Goal: Task Accomplishment & Management: Use online tool/utility

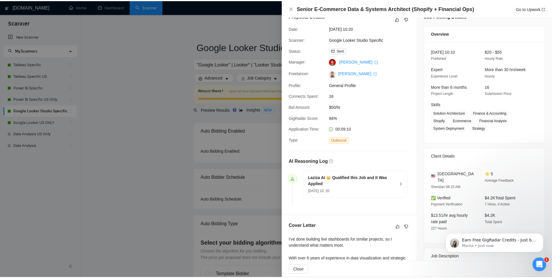
scroll to position [126, 0]
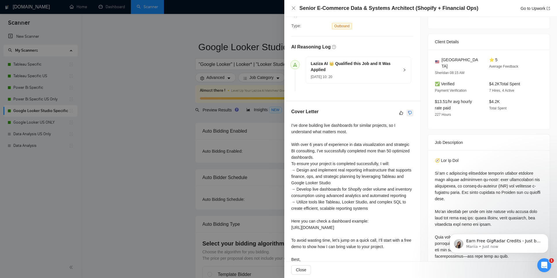
click at [408, 114] on icon "dislike" at bounding box center [410, 112] width 4 height 5
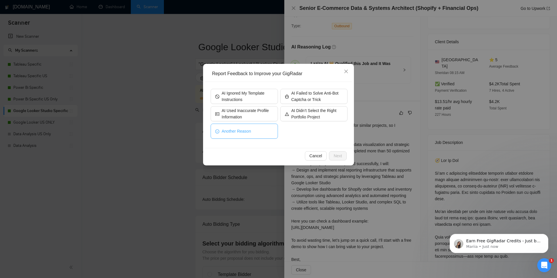
click at [245, 129] on span "Another Reason" at bounding box center [235, 131] width 29 height 6
click at [338, 158] on span "Next" at bounding box center [337, 155] width 8 height 6
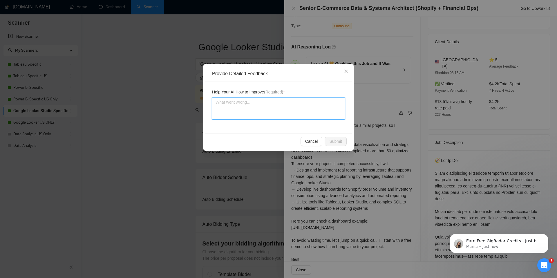
click at [282, 110] on textarea at bounding box center [278, 108] width 133 height 22
type textarea "G"
type textarea "Gr"
type textarea "Gra"
type textarea "Gram"
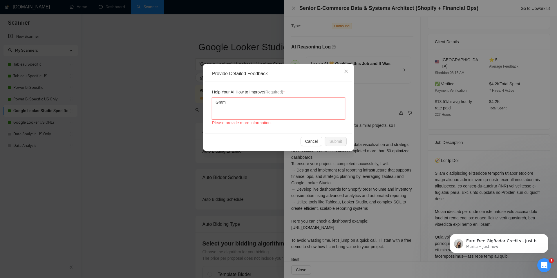
type textarea "Gramm"
type textarea "Gramma"
type textarea "Grammar"
type textarea "Grammar e"
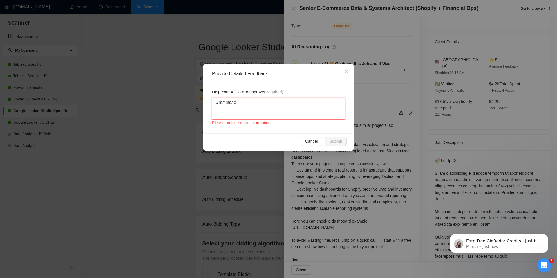
type textarea "Grammar er"
type textarea "Grammar err"
type textarea "Grammar erro"
type textarea "Grammar error"
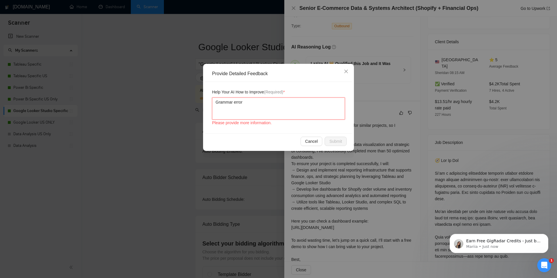
type textarea "Grammar error"
type textarea "Grammar error,"
type textarea "Grammar error, t"
type textarea "Grammar error, th"
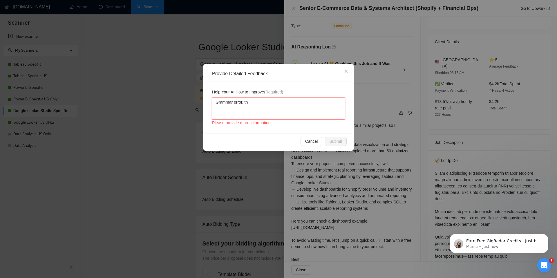
type textarea "Grammar error, the"
type textarea "Grammar error, ther"
type textarea "Grammar error, there"
type textarea "Grammar error, there i"
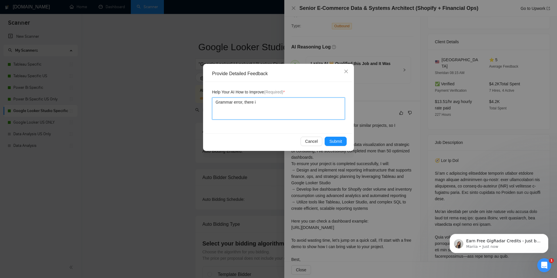
type textarea "Grammar error, there is"
type textarea "Grammar error, there is a"
type textarea "Grammar error, there is a m"
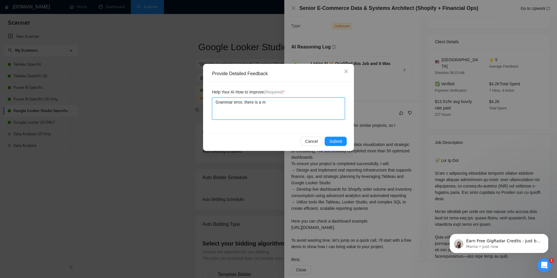
type textarea "Grammar error, there is a mi"
type textarea "Grammar error, there is a mis"
type textarea "Grammar error, there is a mist"
type textarea "Grammar error, there is a mista"
type textarea "Grammar error, there is a [PERSON_NAME]"
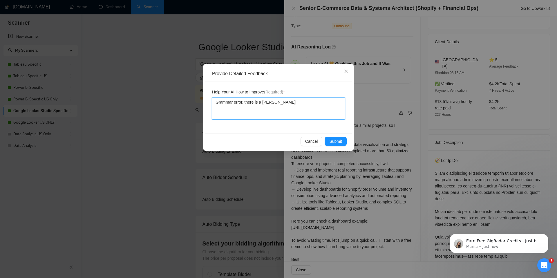
type textarea "Grammar error, there is a mistake"
type textarea "Grammar error, there is a mistake o"
type textarea "Grammar error, there is a mistake on"
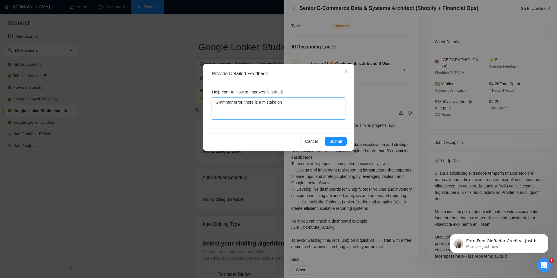
type textarea "Grammar error, there is a mistake on t"
type textarea "Grammar error, there is a mistake on the"
type textarea "Grammar error, there is a mistake on the f"
type textarea "Grammar error, there is a mistake on the fi"
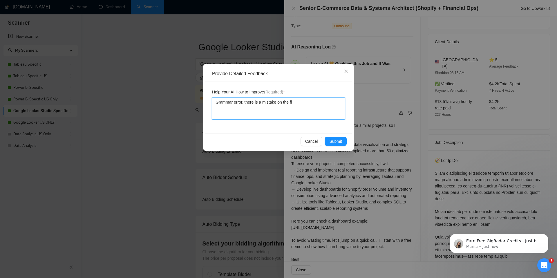
type textarea "Grammar error, there is a mistake on the fir"
type textarea "Grammar error, there is a mistake on the firs"
type textarea "Grammar error, there is a mistake on the first"
type textarea "Grammar error, there is a mistake on the first r"
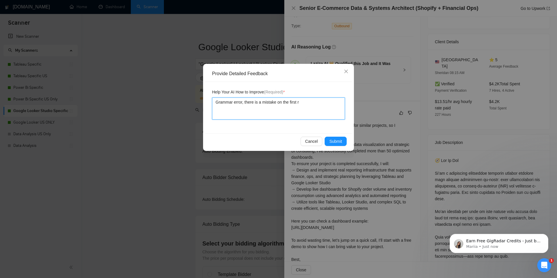
type textarea "Grammar error, there is a mistake on the first ro"
type textarea "Grammar error, there is a mistake on the first row"
click at [342, 142] on span "Submit" at bounding box center [335, 141] width 13 height 6
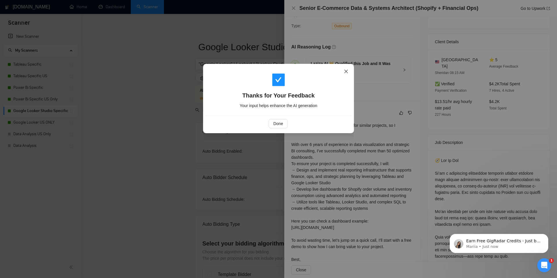
click at [347, 72] on icon "close" at bounding box center [346, 71] width 5 height 5
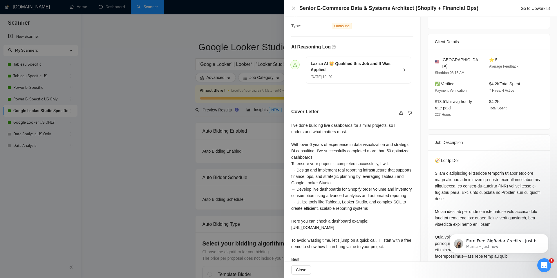
click at [215, 55] on div at bounding box center [278, 139] width 557 height 278
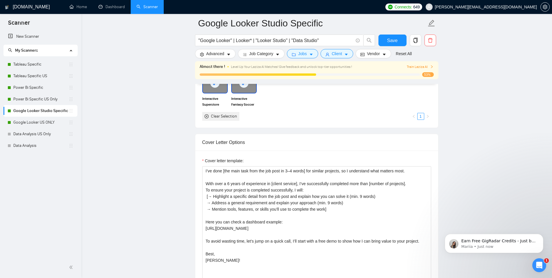
scroll to position [592, 0]
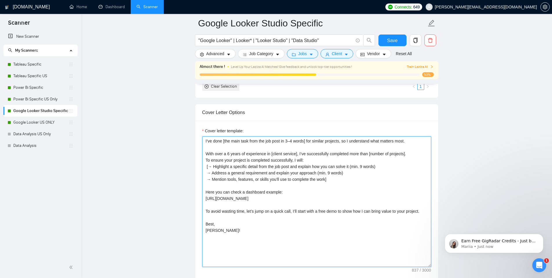
click at [263, 163] on textarea "I’ve done [the main task from the job post in 3–4 words] for similar projects, …" at bounding box center [316, 201] width 229 height 130
click at [245, 142] on textarea "I’ve done [the main task from the job post in 3–4 words] for similar projects, …" at bounding box center [316, 201] width 229 height 130
click at [312, 144] on textarea "I’ve done [the main task from the job post in 3–4 words] for similar projects, …" at bounding box center [316, 201] width 229 height 130
click at [204, 141] on textarea "I’ve done [the main task from the job post in 3–4 words] for similar projects, …" at bounding box center [316, 201] width 229 height 130
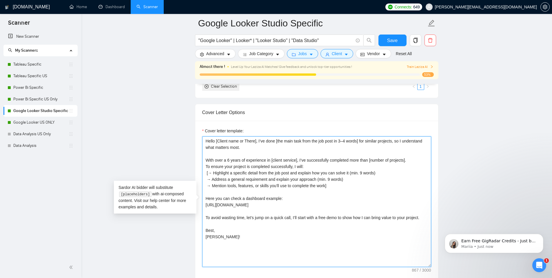
drag, startPoint x: 258, startPoint y: 141, endPoint x: 199, endPoint y: 139, distance: 59.5
click at [199, 139] on div "Cover letter template: Hello [Client name or There], I’ve done [the main task f…" at bounding box center [316, 201] width 243 height 160
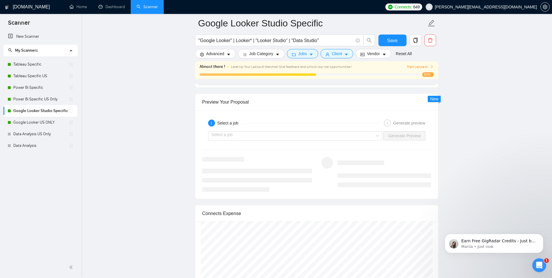
scroll to position [1085, 0]
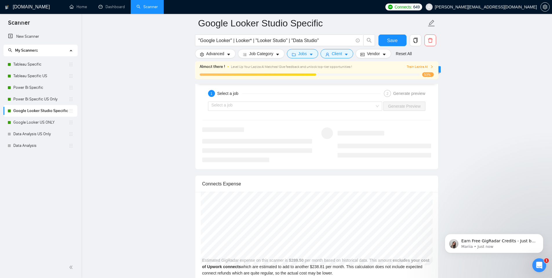
type textarea "Hello [Client name or There], I’ve done [the main task from the job post in 3–4…"
drag, startPoint x: 277, startPoint y: 98, endPoint x: 270, endPoint y: 109, distance: 12.8
click at [277, 98] on div "1 Select a job 2 Generate preview" at bounding box center [316, 94] width 229 height 12
click at [270, 109] on input "search" at bounding box center [294, 106] width 164 height 9
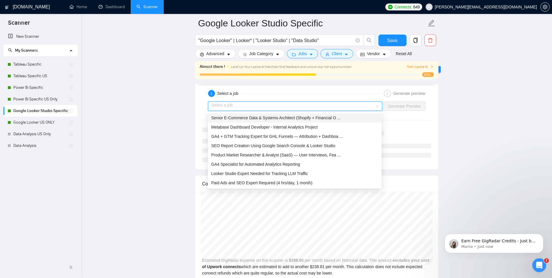
click at [266, 120] on div "Senior E-Commerce Data & Systems Architect (Shopify + Financial O ..." at bounding box center [294, 118] width 167 height 6
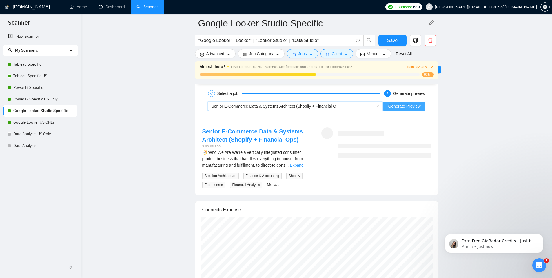
click at [398, 108] on span "Generate Preview" at bounding box center [404, 106] width 32 height 6
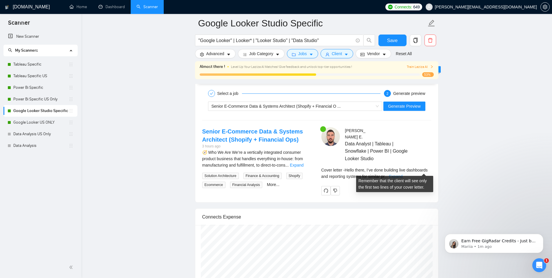
click at [403, 174] on link "Expand" at bounding box center [396, 176] width 14 height 5
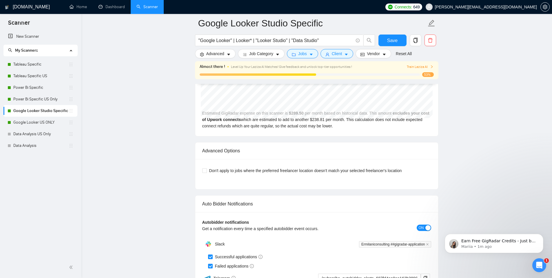
scroll to position [1440, 0]
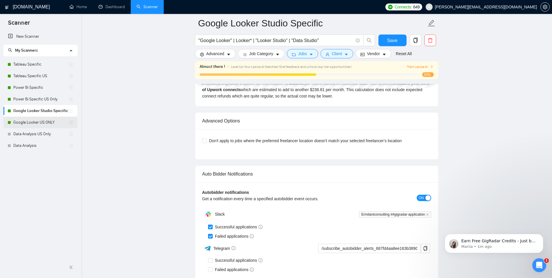
click at [29, 121] on link "Google Looker US ONLY" at bounding box center [40, 123] width 55 height 12
click at [388, 38] on span "Save" at bounding box center [392, 40] width 10 height 7
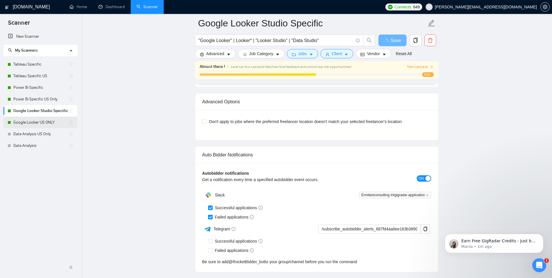
click at [32, 125] on link "Google Looker US ONLY" at bounding box center [40, 123] width 55 height 12
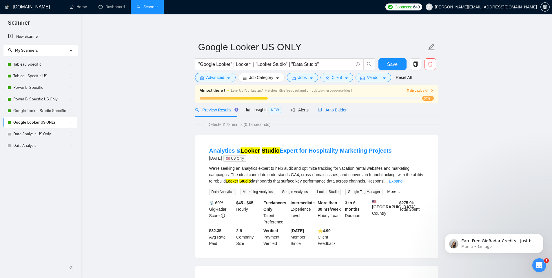
click at [336, 111] on span "Auto Bidder" at bounding box center [332, 110] width 29 height 5
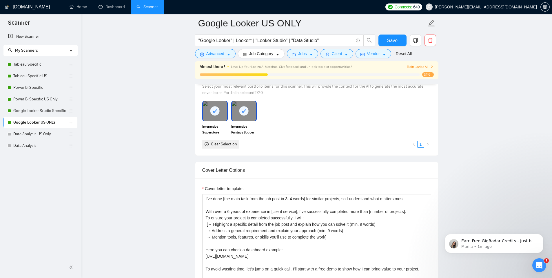
scroll to position [561, 0]
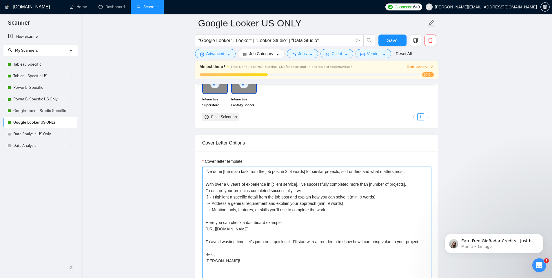
click at [204, 172] on textarea "I’ve done [the main task from the job post in 3–4 words] for similar projects, …" at bounding box center [316, 232] width 229 height 130
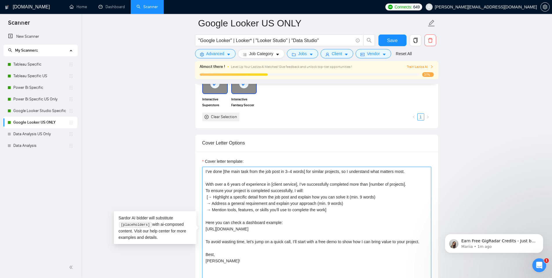
paste textarea "Hello [Client name or There]"
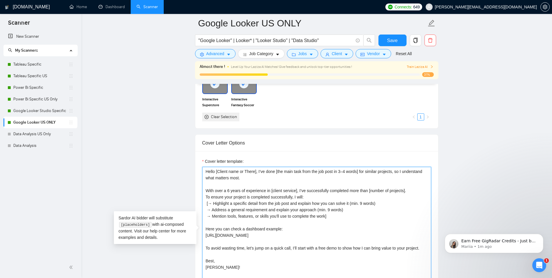
drag, startPoint x: 252, startPoint y: 172, endPoint x: 184, endPoint y: 170, distance: 67.3
click at [184, 170] on main "Google Looker US ONLY "Google Looker" | Looker* | "Looker Studio" | "Data Studi…" at bounding box center [316, 280] width 453 height 1636
type textarea "Hello [Client name or There], I’ve done [the main task from the job post in 3–4…"
click at [398, 43] on button "Save" at bounding box center [393, 41] width 28 height 12
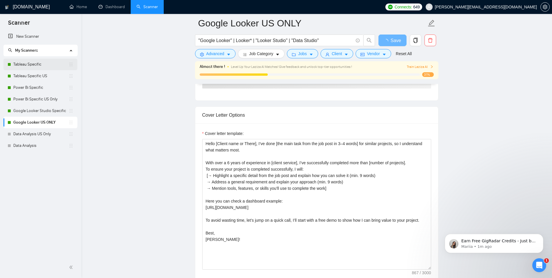
click at [38, 62] on link "Tableau Specific" at bounding box center [40, 65] width 55 height 12
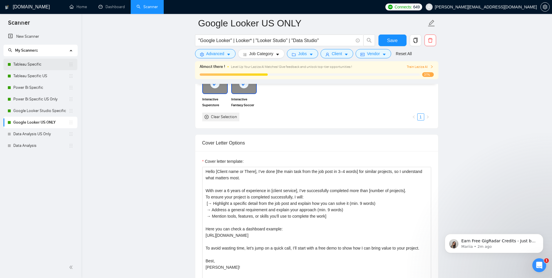
click at [28, 65] on link "Tableau Specific" at bounding box center [40, 65] width 55 height 12
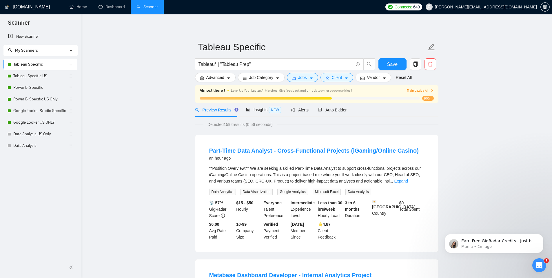
scroll to position [4, 0]
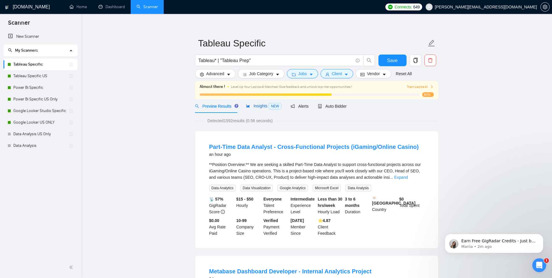
click at [256, 109] on div "Insights NEW" at bounding box center [263, 106] width 35 height 7
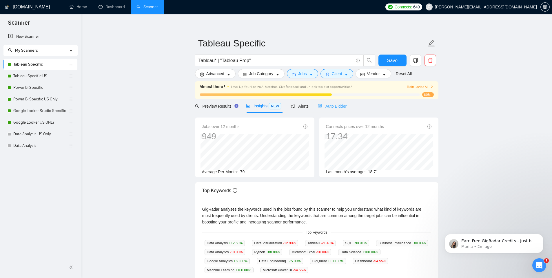
click at [346, 102] on div "Auto Bidder" at bounding box center [332, 106] width 29 height 14
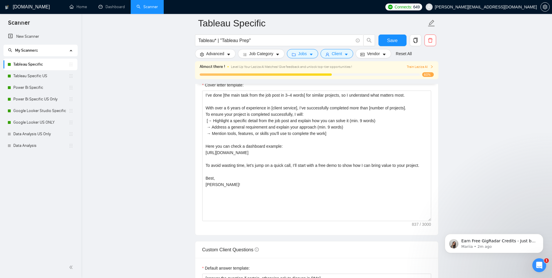
scroll to position [599, 0]
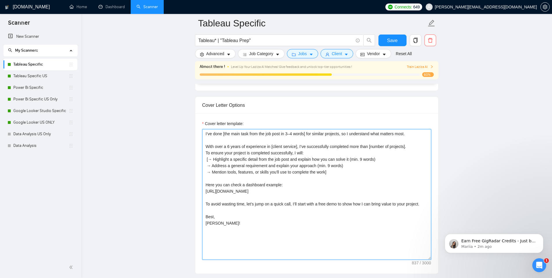
click at [223, 140] on textarea "I’ve done [the main task from the job post in 3–4 words] for similar projects, …" at bounding box center [316, 194] width 229 height 130
drag, startPoint x: 204, startPoint y: 135, endPoint x: 210, endPoint y: 137, distance: 5.9
click at [204, 135] on textarea "I’ve done [the main task from the job post in 3–4 words] for similar projects, …" at bounding box center [316, 194] width 229 height 130
paste textarea "Hello [Client name or There],"
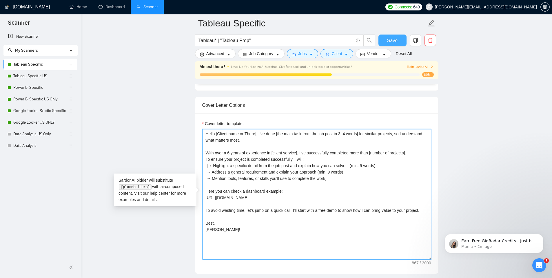
type textarea "Hello [Client name or There], I’ve done [the main task from the job post in 3–4…"
click at [389, 41] on span "Save" at bounding box center [392, 40] width 10 height 7
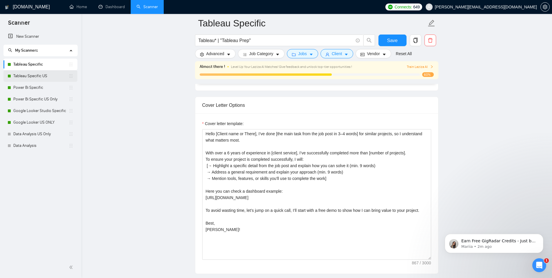
click at [38, 73] on link "Tableau Specific US" at bounding box center [40, 76] width 55 height 12
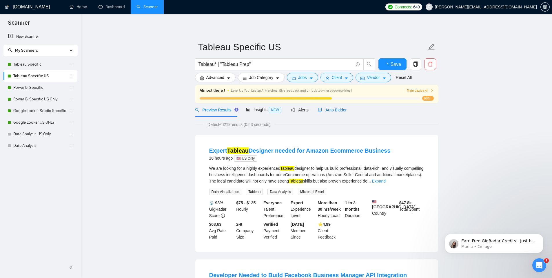
click at [343, 109] on span "Auto Bidder" at bounding box center [332, 110] width 29 height 5
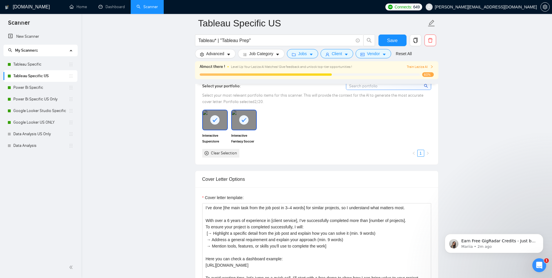
scroll to position [596, 0]
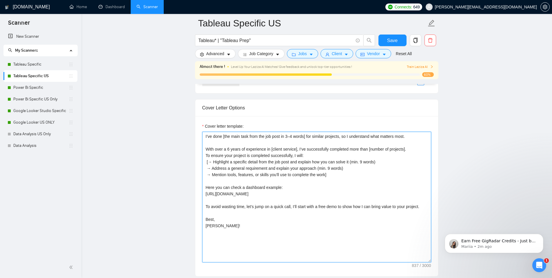
click at [203, 137] on textarea "I’ve done [the main task from the job post in 3–4 words] for similar projects, …" at bounding box center [316, 197] width 229 height 130
paste textarea "Hello [Client name or There],"
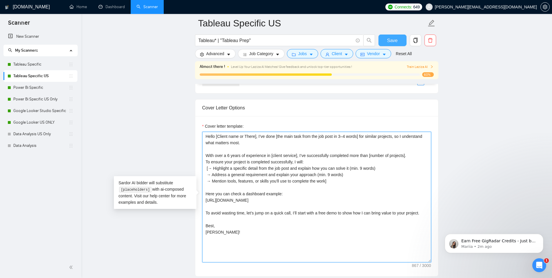
type textarea "Hello [Client name or There], I’ve done [the main task from the job post in 3–4…"
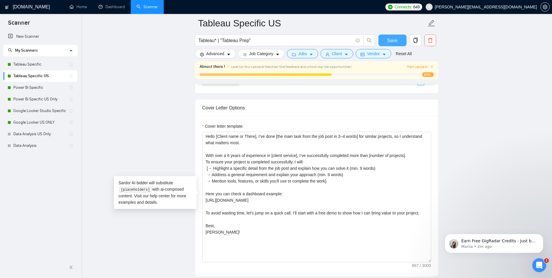
click at [395, 42] on span "Save" at bounding box center [392, 40] width 10 height 7
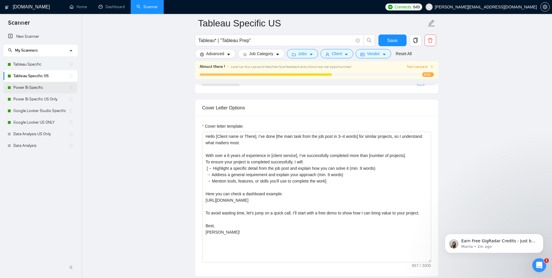
click at [46, 85] on link "Power Bi Specific" at bounding box center [40, 88] width 55 height 12
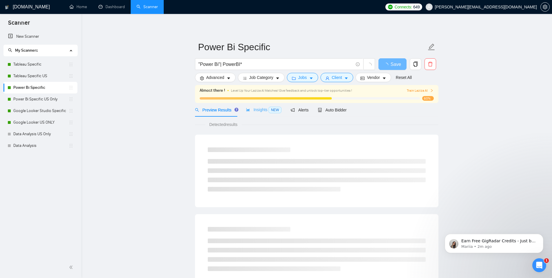
click at [255, 113] on div "Insights NEW" at bounding box center [263, 110] width 35 height 14
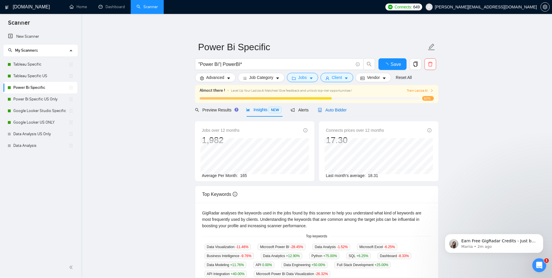
click at [338, 111] on span "Auto Bidder" at bounding box center [332, 110] width 29 height 5
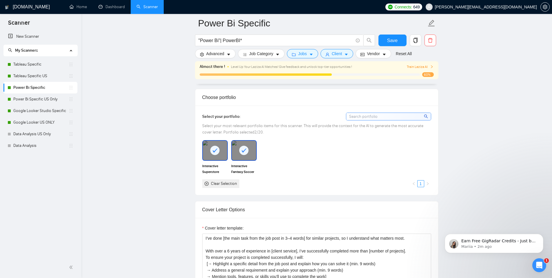
scroll to position [537, 0]
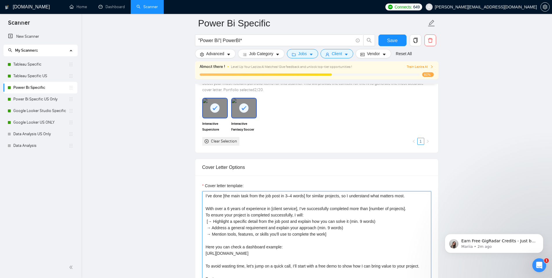
click at [202, 196] on textarea "I’ve done [the main task from the job post in 3–4 words] for similar projects, …" at bounding box center [316, 256] width 229 height 130
paste textarea "Hello [Client name or There],"
type textarea "Hello [Client name or There], I’ve done [the main task from the job post in 3–4…"
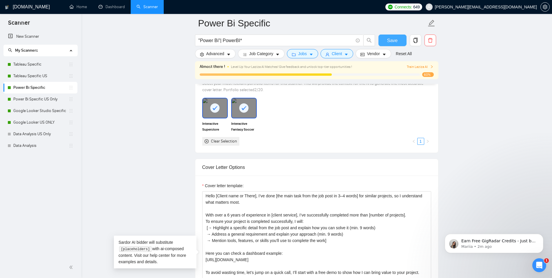
click at [399, 39] on button "Save" at bounding box center [393, 41] width 28 height 12
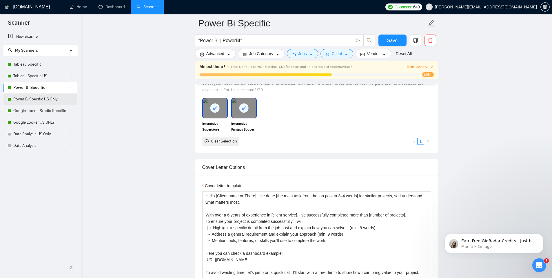
click at [22, 102] on link "Power Bi Specific US Only" at bounding box center [40, 99] width 55 height 12
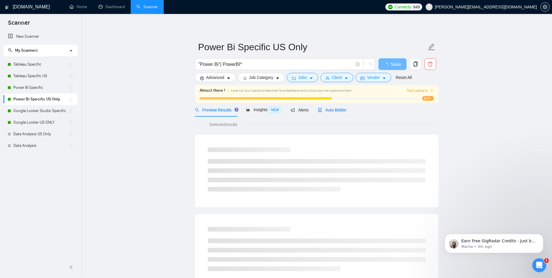
click at [345, 110] on span "Auto Bidder" at bounding box center [332, 110] width 29 height 5
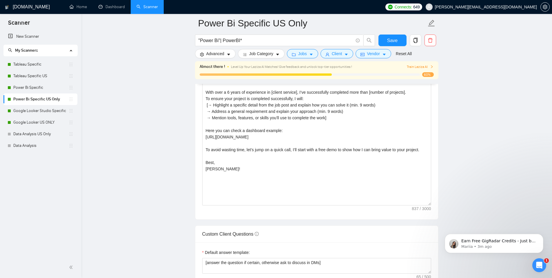
scroll to position [623, 0]
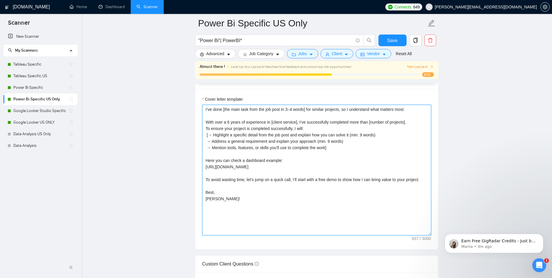
click at [205, 109] on textarea "I’ve done [the main task from the job post in 3–4 words] for similar projects, …" at bounding box center [316, 170] width 229 height 130
paste textarea "Hello [Client name or There],"
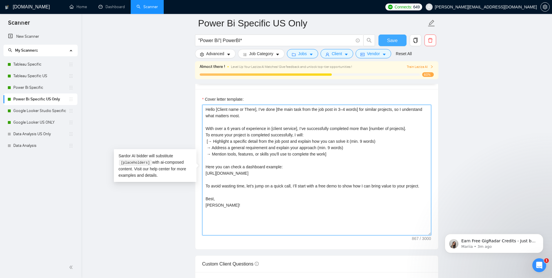
type textarea "Hello [Client name or There], I’ve done [the main task from the job post in 3–4…"
click at [395, 44] on button "Save" at bounding box center [393, 41] width 28 height 12
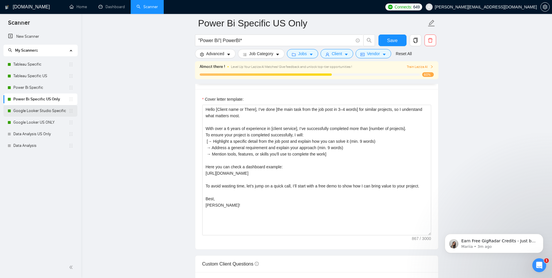
click at [39, 111] on link "Google Looker Studio Specific" at bounding box center [40, 111] width 55 height 12
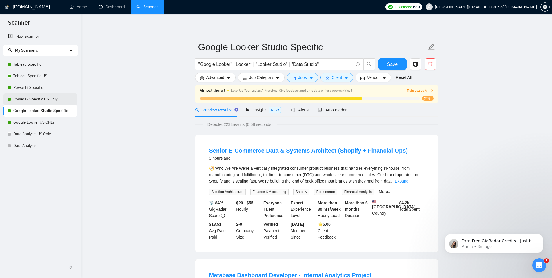
click at [45, 97] on link "Power Bi Specific US Only" at bounding box center [40, 99] width 55 height 12
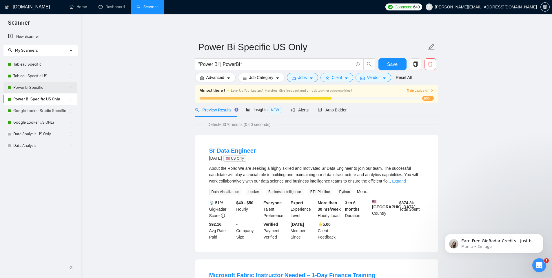
click at [47, 86] on link "Power Bi Specific" at bounding box center [40, 88] width 55 height 12
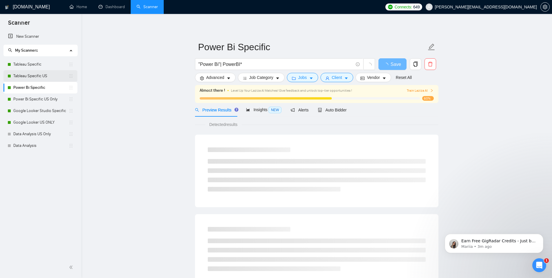
click at [53, 74] on link "Tableau Specific US" at bounding box center [40, 76] width 55 height 12
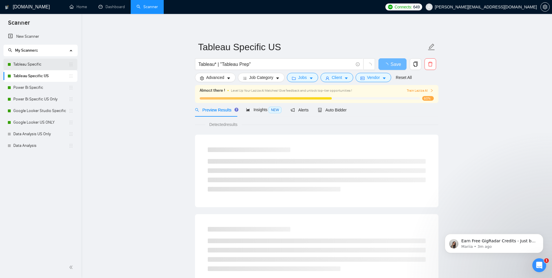
click at [55, 64] on link "Tableau Specific" at bounding box center [40, 65] width 55 height 12
